Goal: Manage account settings

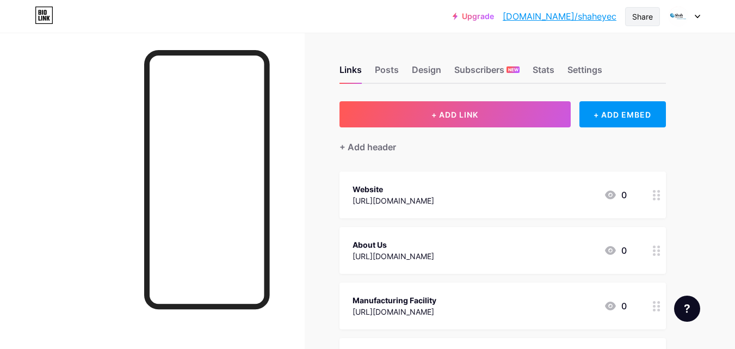
click at [646, 17] on div "Share" at bounding box center [642, 16] width 21 height 11
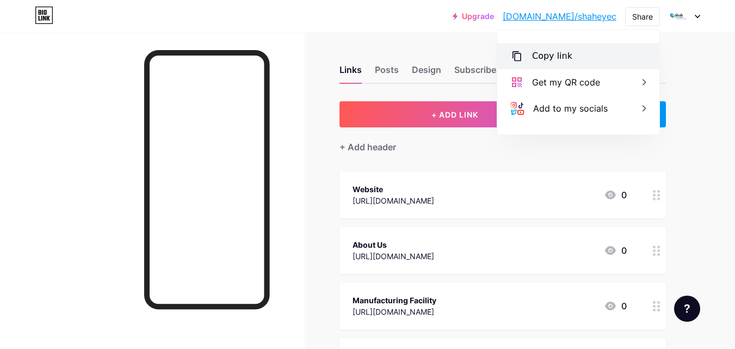
click at [560, 57] on div "Copy link" at bounding box center [552, 56] width 40 height 13
click at [730, 65] on div "Upgrade [DOMAIN_NAME]/shahey... [DOMAIN_NAME]/shaheyec Share Copy link [URL][DO…" at bounding box center [367, 355] width 735 height 711
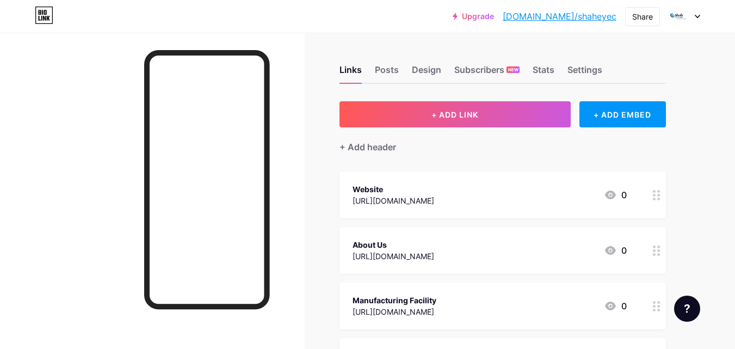
click at [597, 63] on div "Links Posts Design Subscribers NEW Stats Settings" at bounding box center [503, 65] width 326 height 38
click at [593, 68] on div "Settings" at bounding box center [584, 73] width 35 height 20
click at [699, 17] on icon at bounding box center [697, 17] width 5 height 4
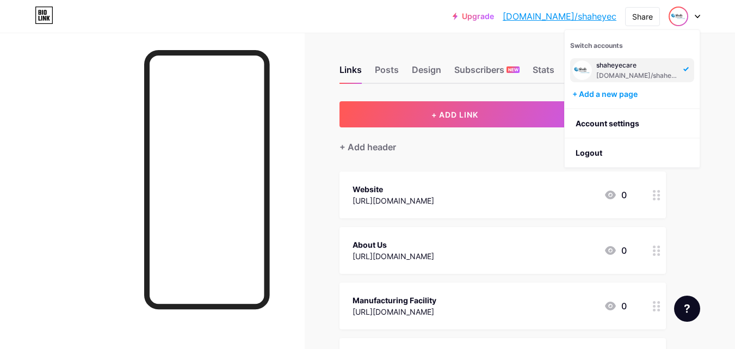
click at [724, 175] on div "Upgrade [DOMAIN_NAME]/shahey... [DOMAIN_NAME]/shaheyec Share Switch accounts sh…" at bounding box center [367, 355] width 735 height 711
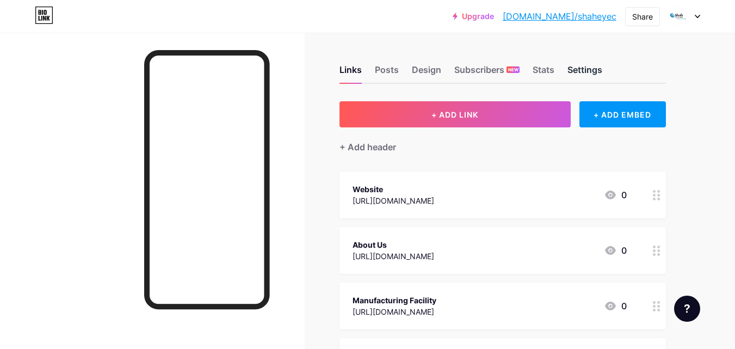
click at [595, 67] on div "Settings" at bounding box center [584, 73] width 35 height 20
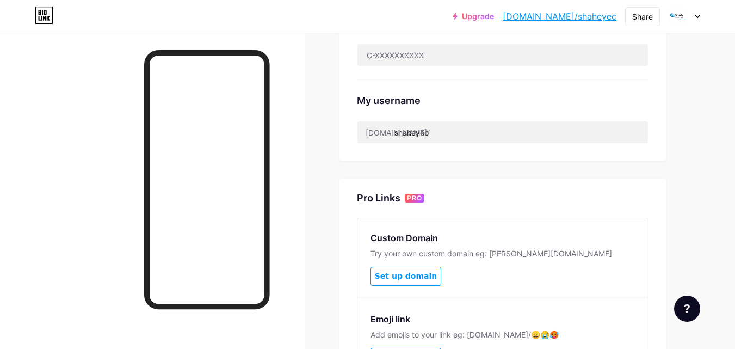
scroll to position [381, 0]
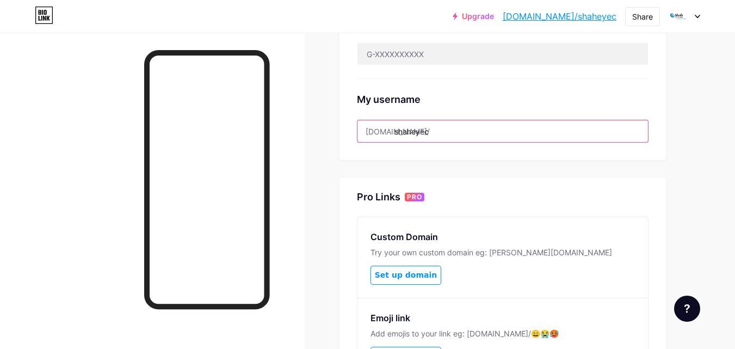
click at [430, 132] on input "shaheyec" at bounding box center [502, 131] width 291 height 22
type input "shaheyecare"
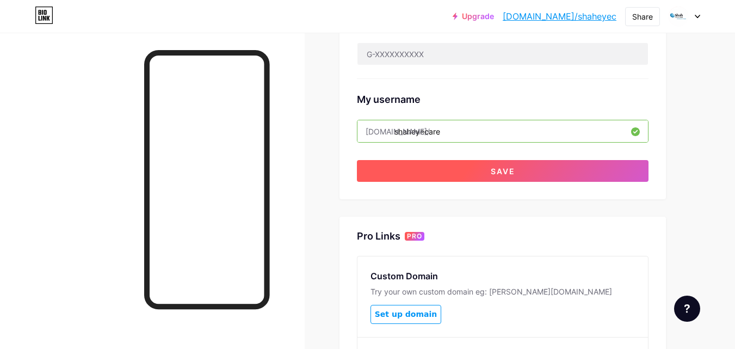
click at [491, 169] on span "Save" at bounding box center [503, 170] width 24 height 9
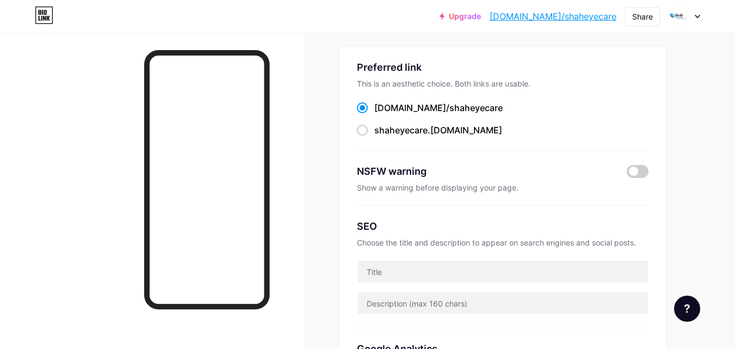
scroll to position [0, 0]
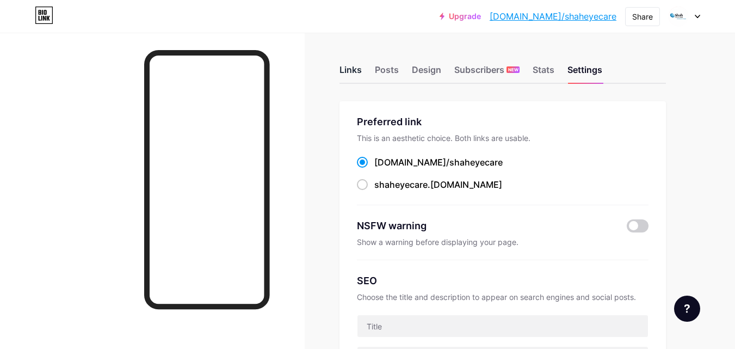
click at [344, 67] on div "Links" at bounding box center [351, 73] width 22 height 20
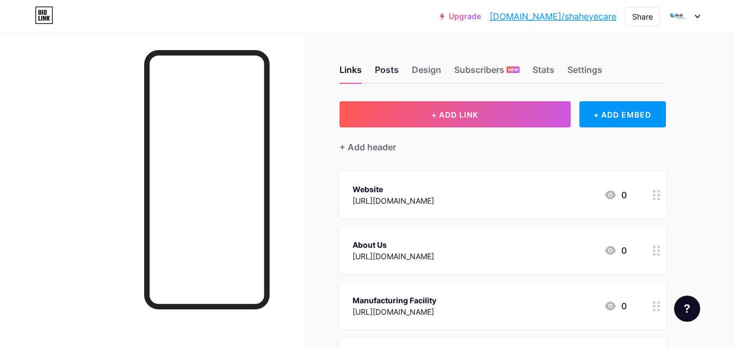
click at [390, 66] on div "Posts" at bounding box center [387, 73] width 24 height 20
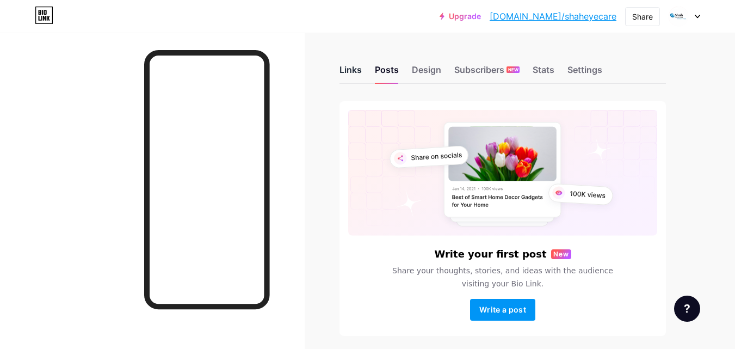
click at [349, 71] on div "Links" at bounding box center [351, 73] width 22 height 20
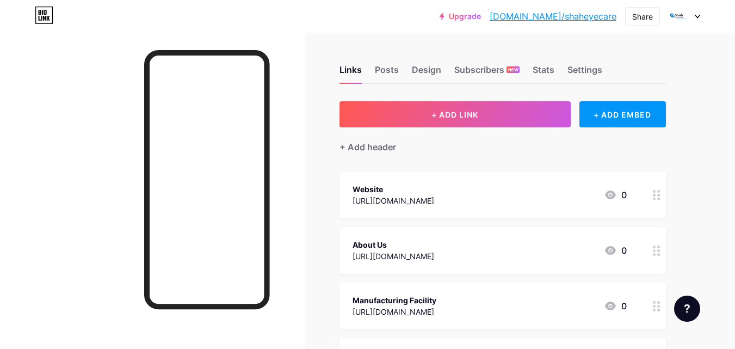
click at [70, 149] on div at bounding box center [152, 207] width 305 height 349
click at [93, 147] on div at bounding box center [152, 207] width 305 height 349
click at [652, 14] on div "Share" at bounding box center [642, 16] width 21 height 11
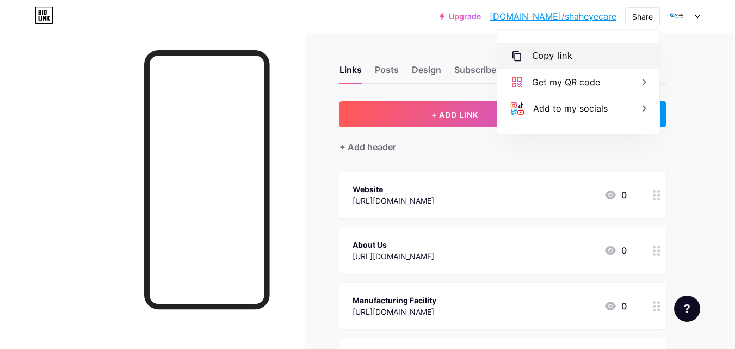
click at [545, 61] on div "Copy link" at bounding box center [552, 56] width 40 height 13
click at [551, 53] on div "Copy link" at bounding box center [552, 56] width 40 height 13
